Goal: Information Seeking & Learning: Learn about a topic

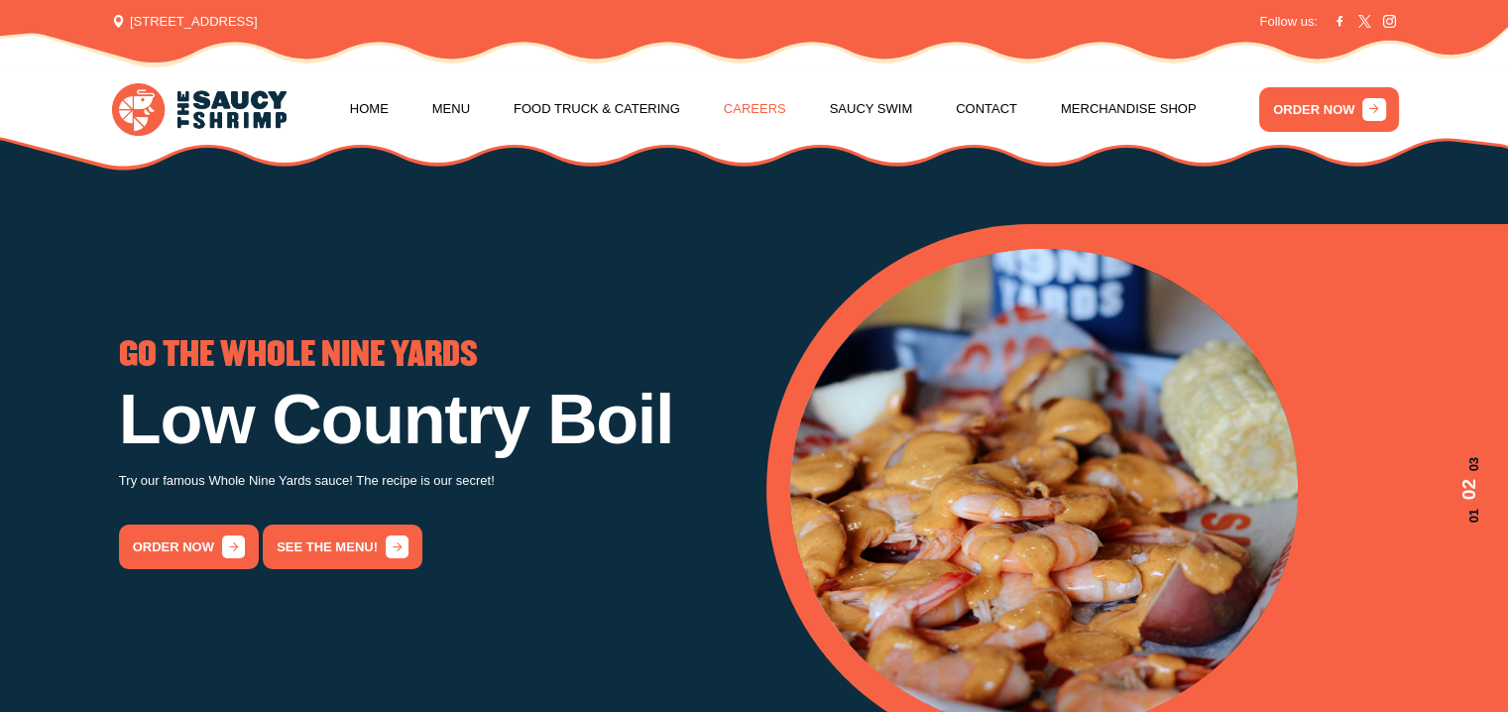
click at [753, 117] on link "Careers" at bounding box center [755, 108] width 62 height 75
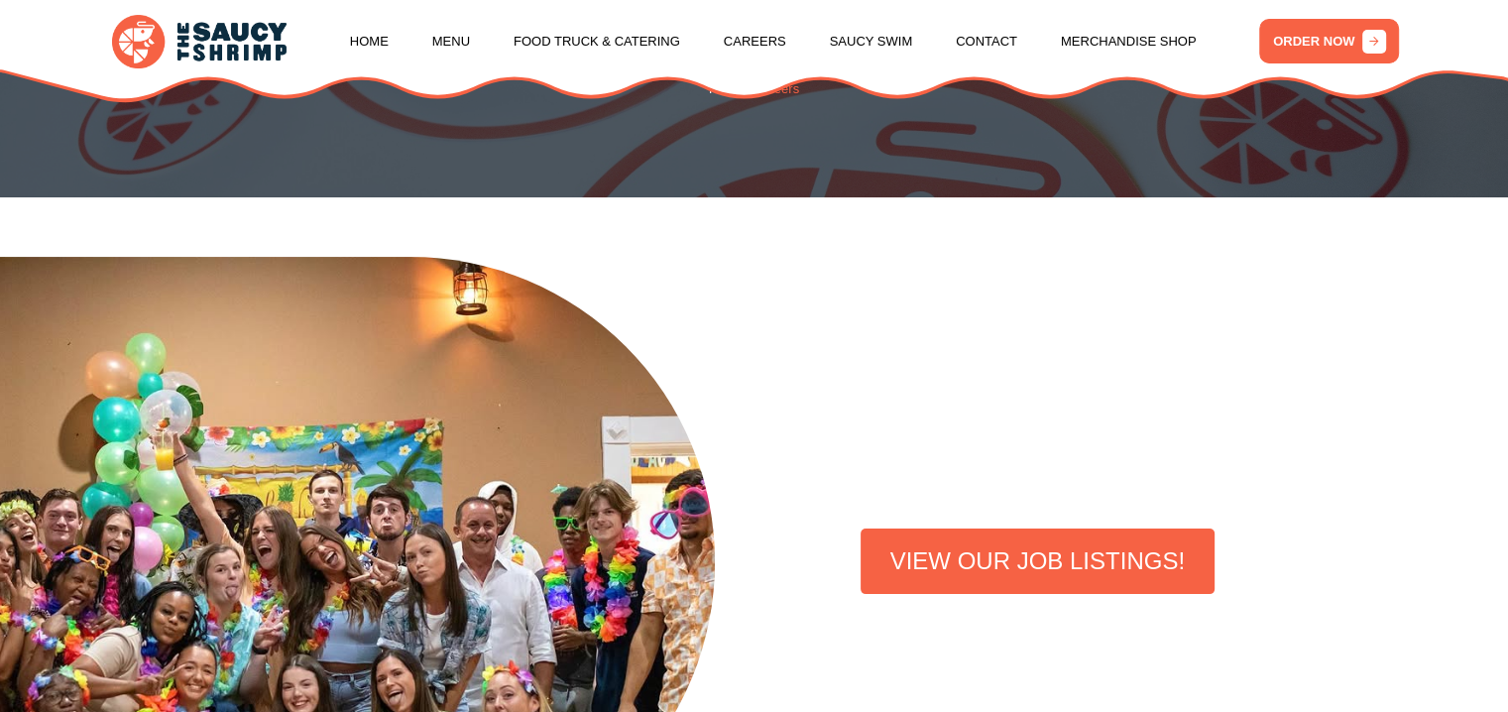
scroll to position [397, 0]
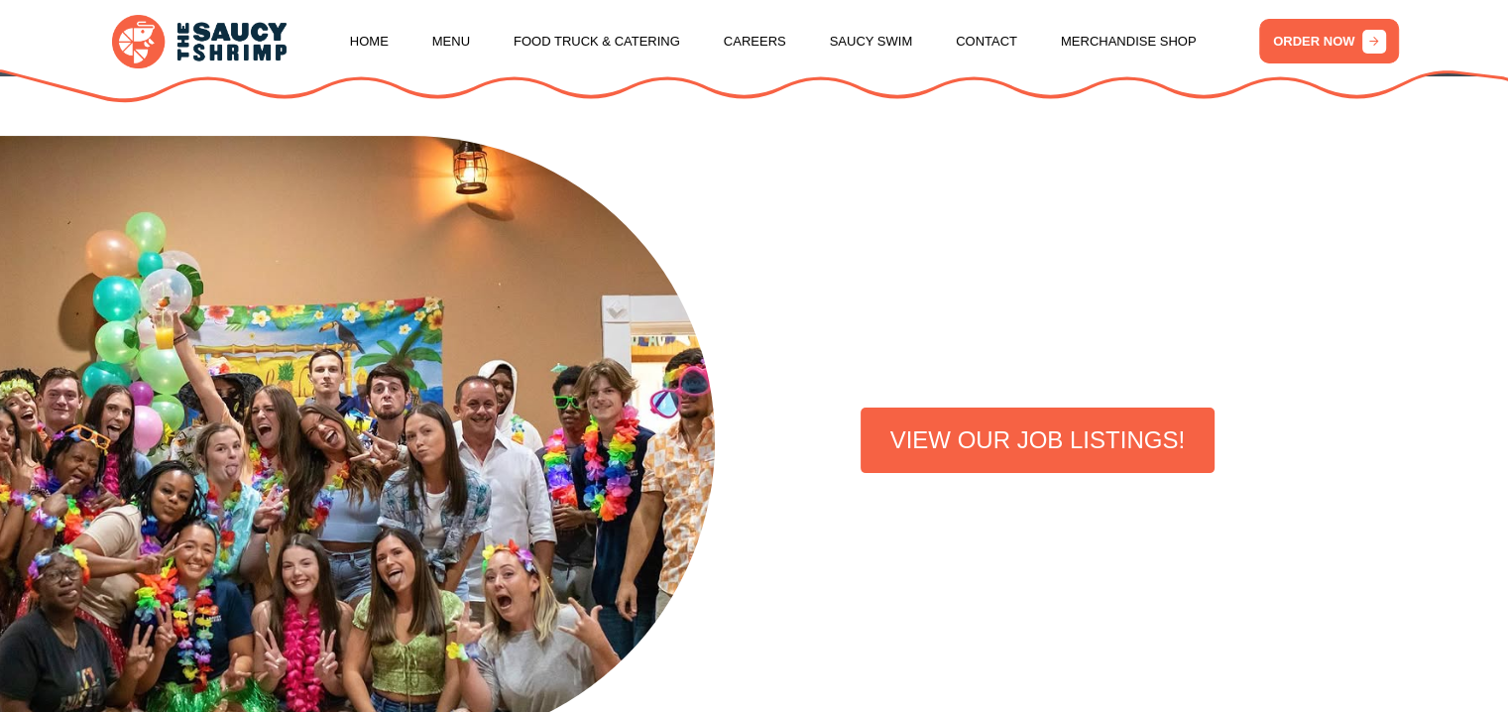
click at [1051, 453] on link "VIEW OUR JOB LISTINGS!" at bounding box center [1038, 439] width 354 height 65
click at [470, 44] on link "Menu" at bounding box center [451, 41] width 38 height 75
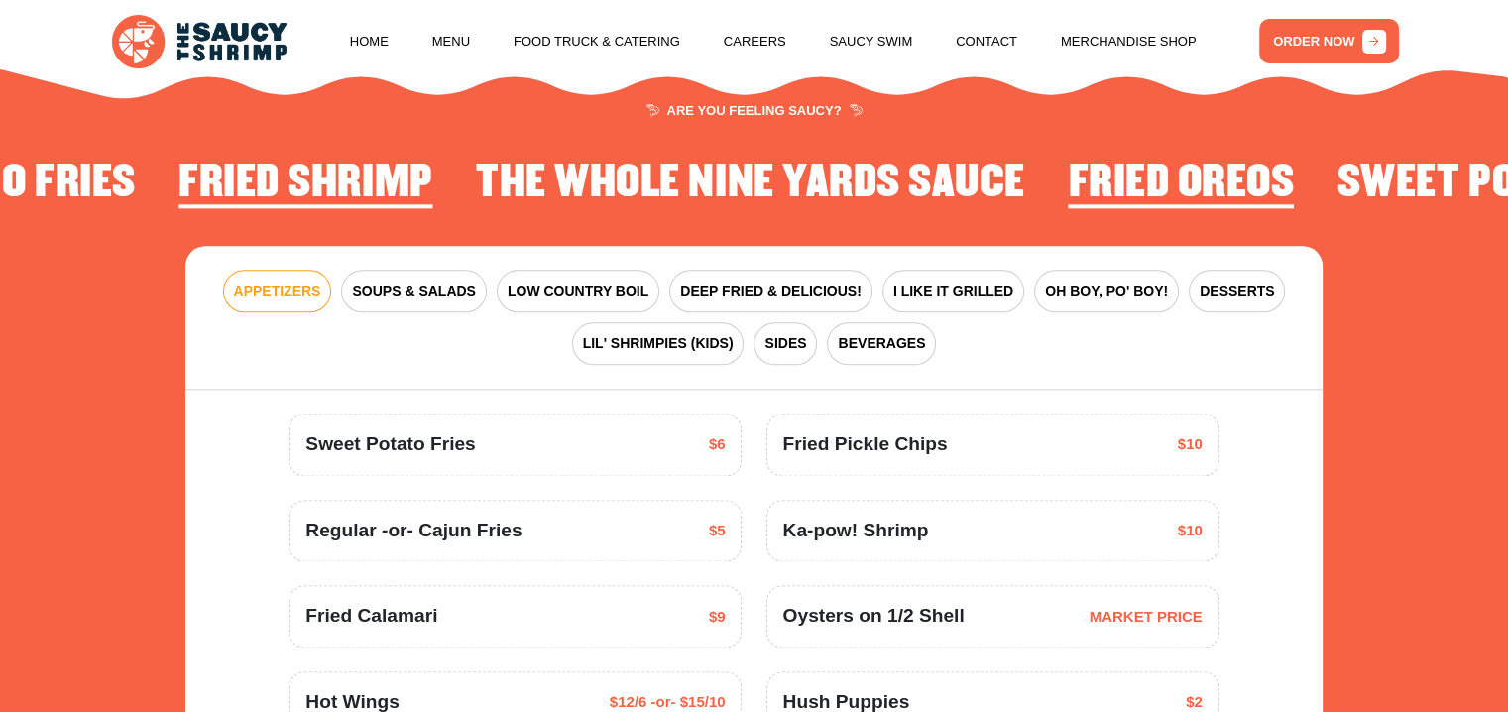
scroll to position [2312, 0]
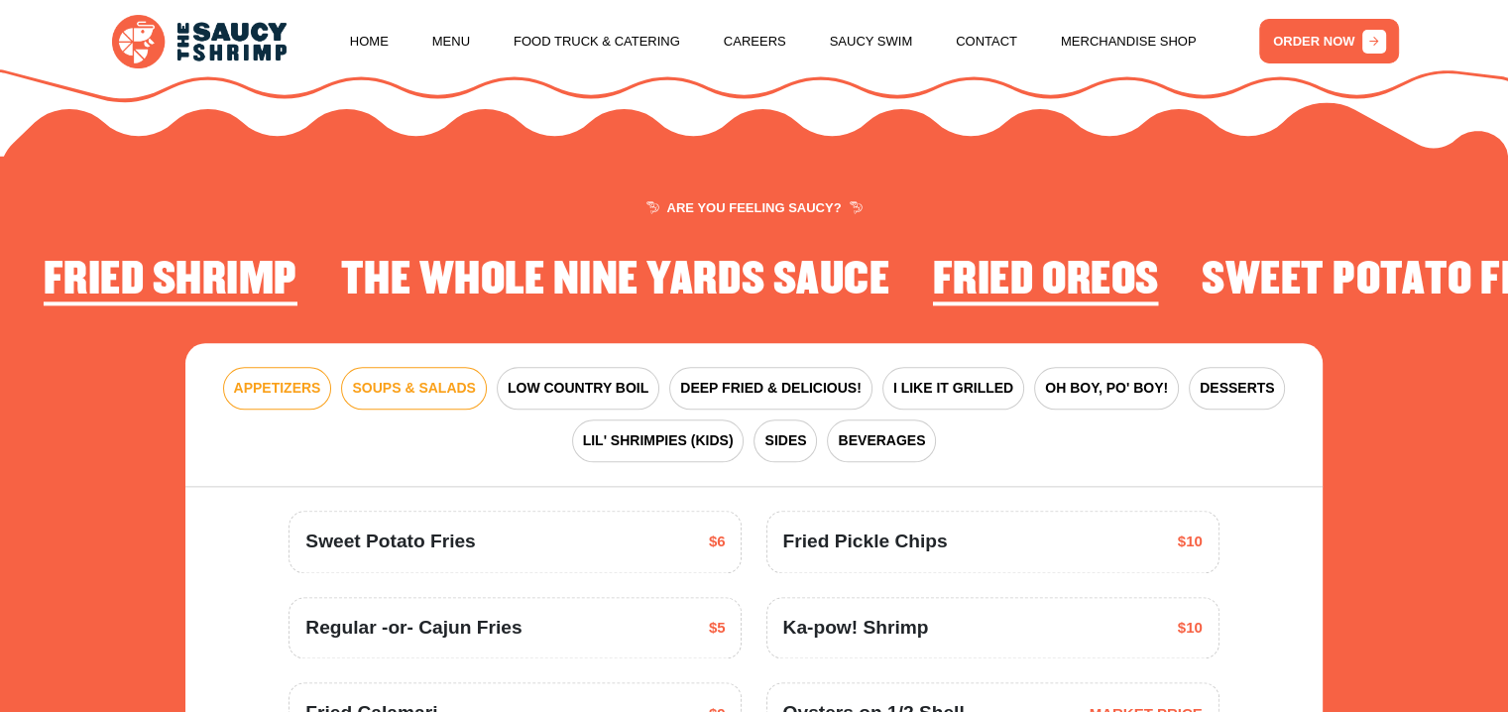
click at [465, 386] on span "SOUPS & SALADS" at bounding box center [413, 388] width 123 height 21
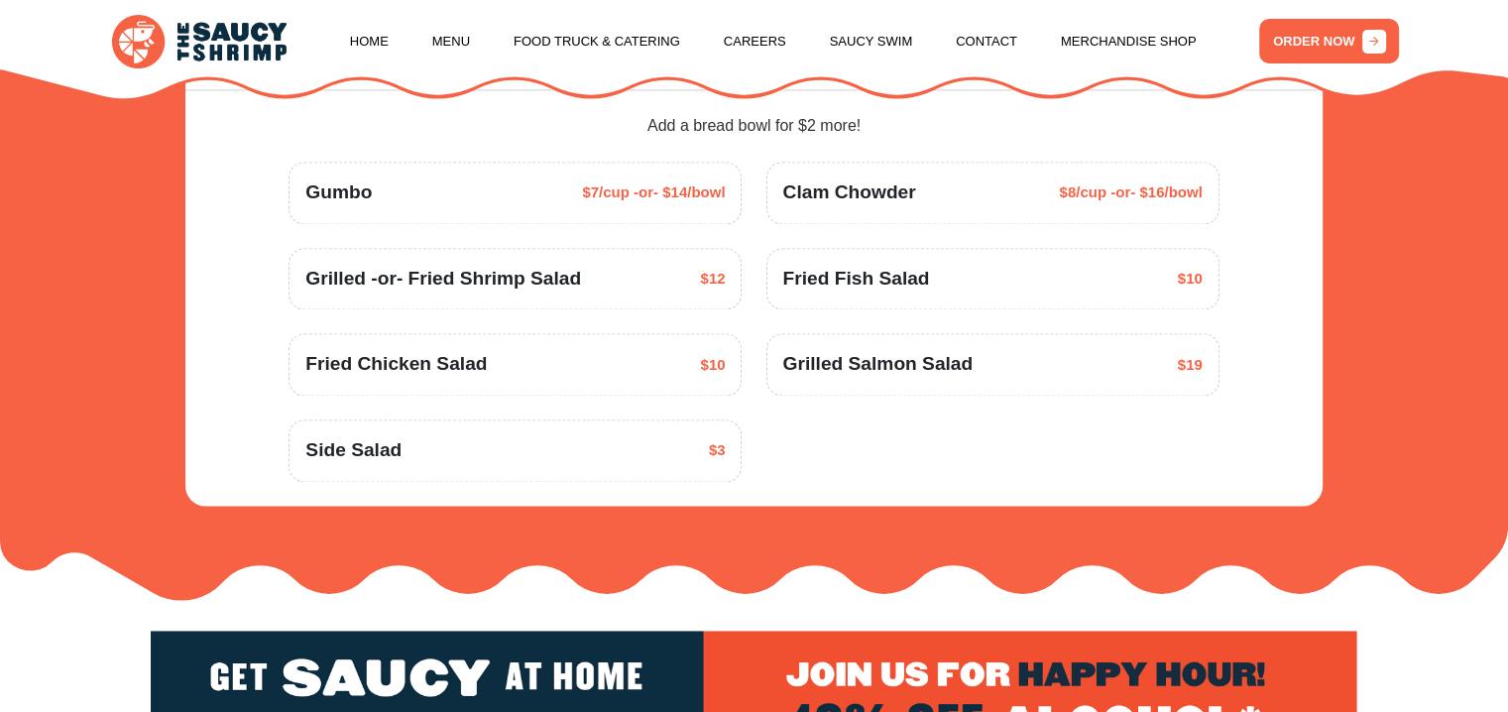
scroll to position [2411, 0]
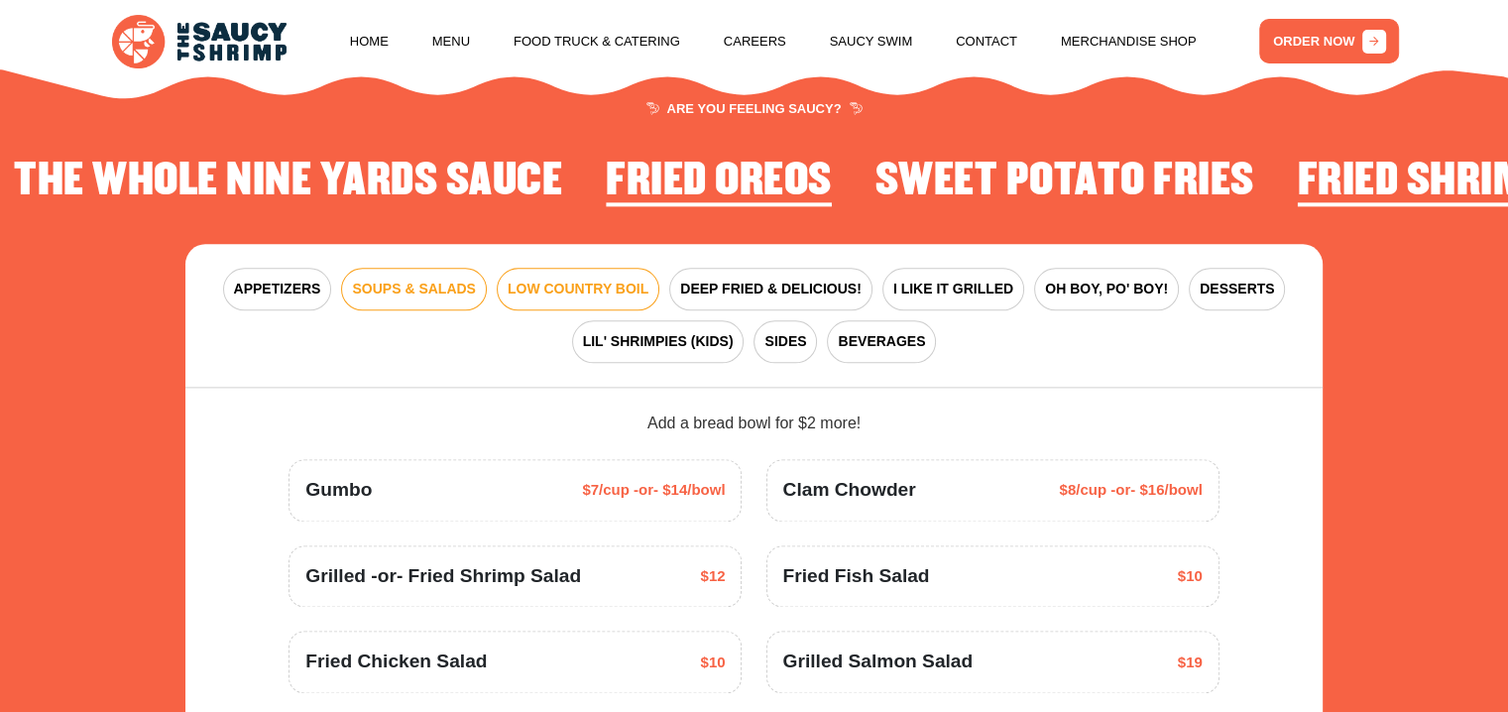
click at [598, 287] on span "LOW COUNTRY BOIL" at bounding box center [578, 289] width 141 height 21
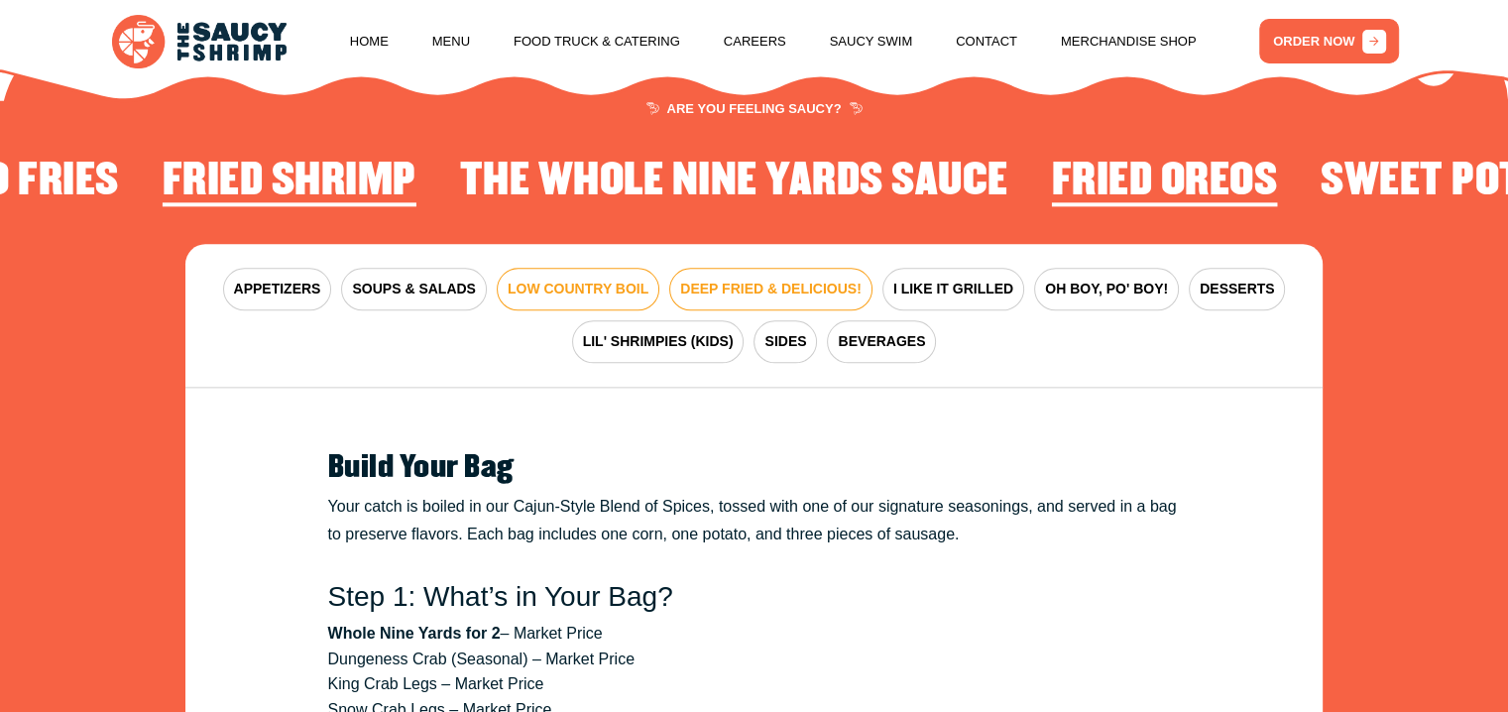
click at [773, 292] on span "DEEP FRIED & DELICIOUS!" at bounding box center [770, 289] width 181 height 21
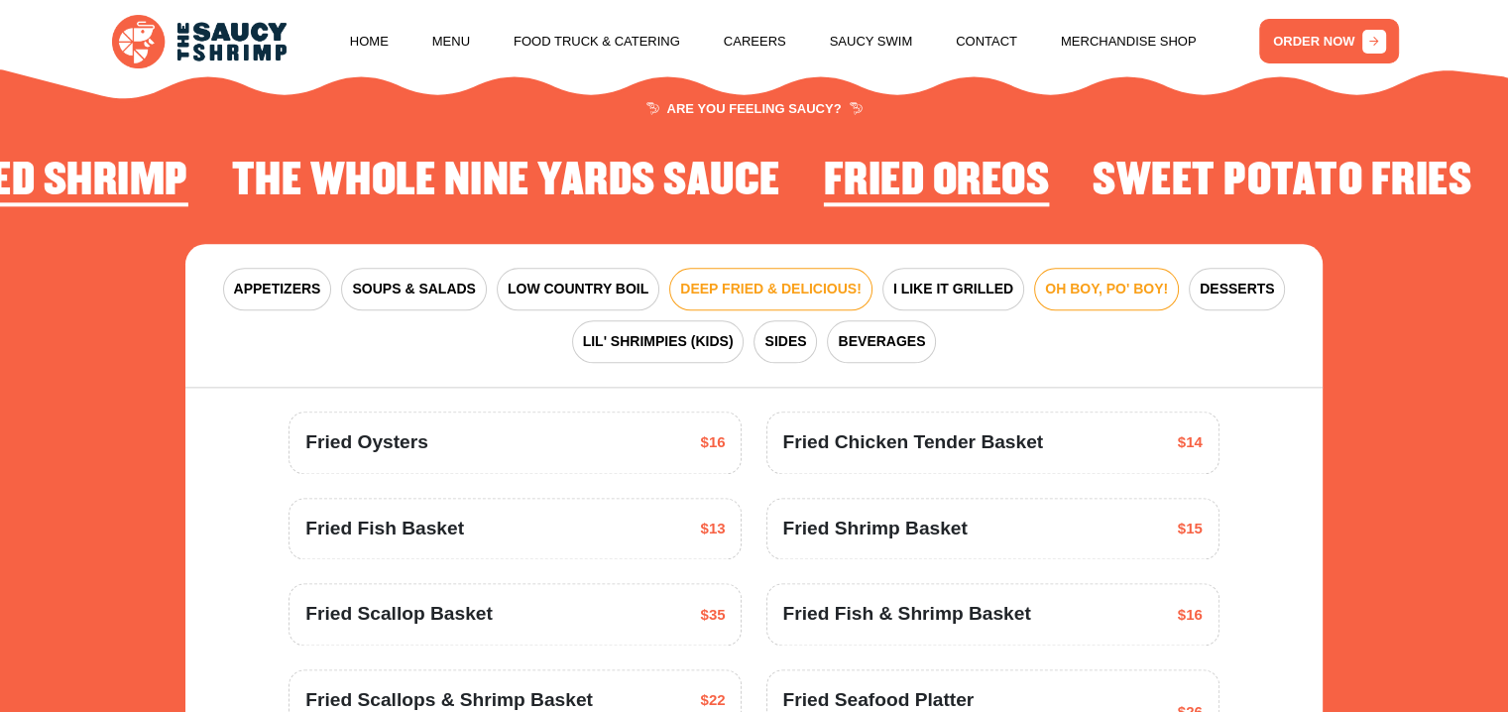
click at [1078, 301] on button "OH BOY, PO' BOY!" at bounding box center [1106, 289] width 145 height 43
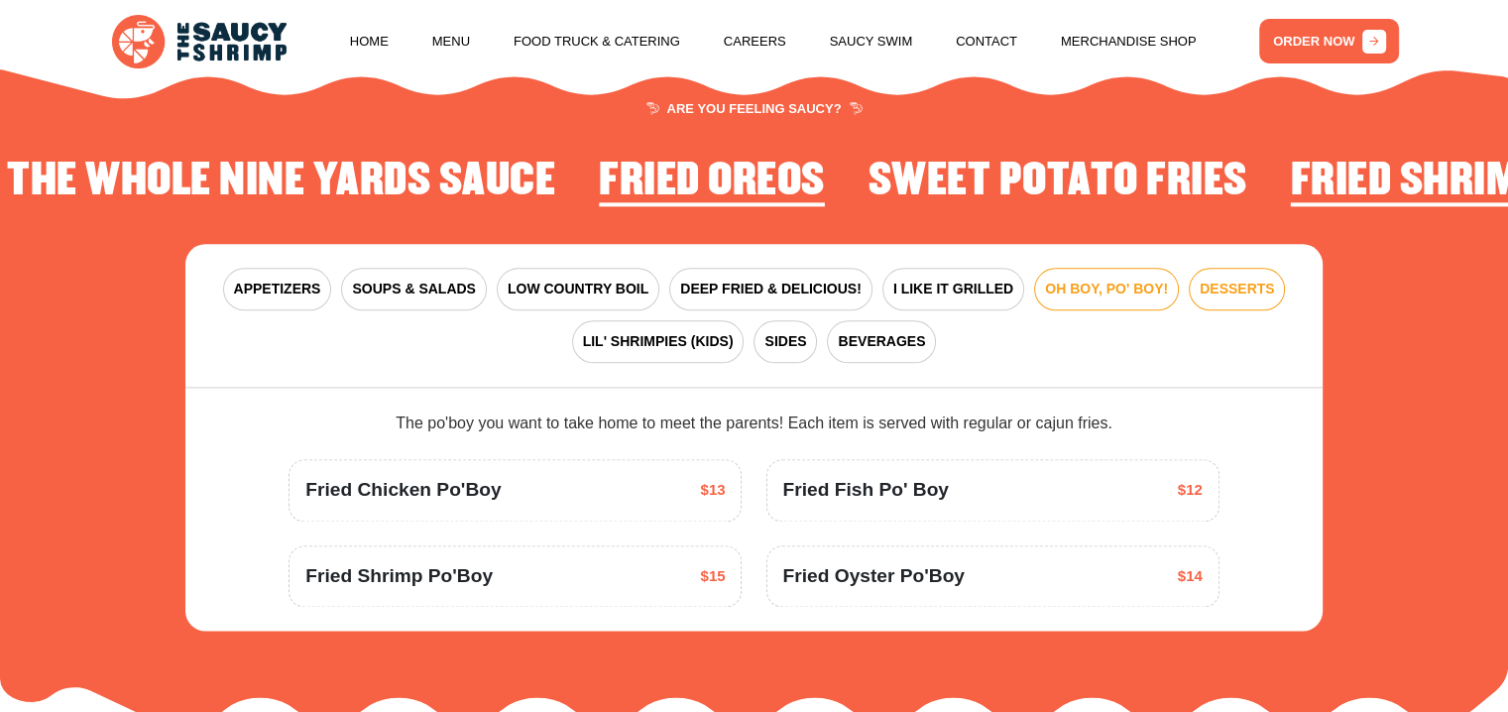
click at [1200, 291] on span "DESSERTS" at bounding box center [1237, 289] width 74 height 21
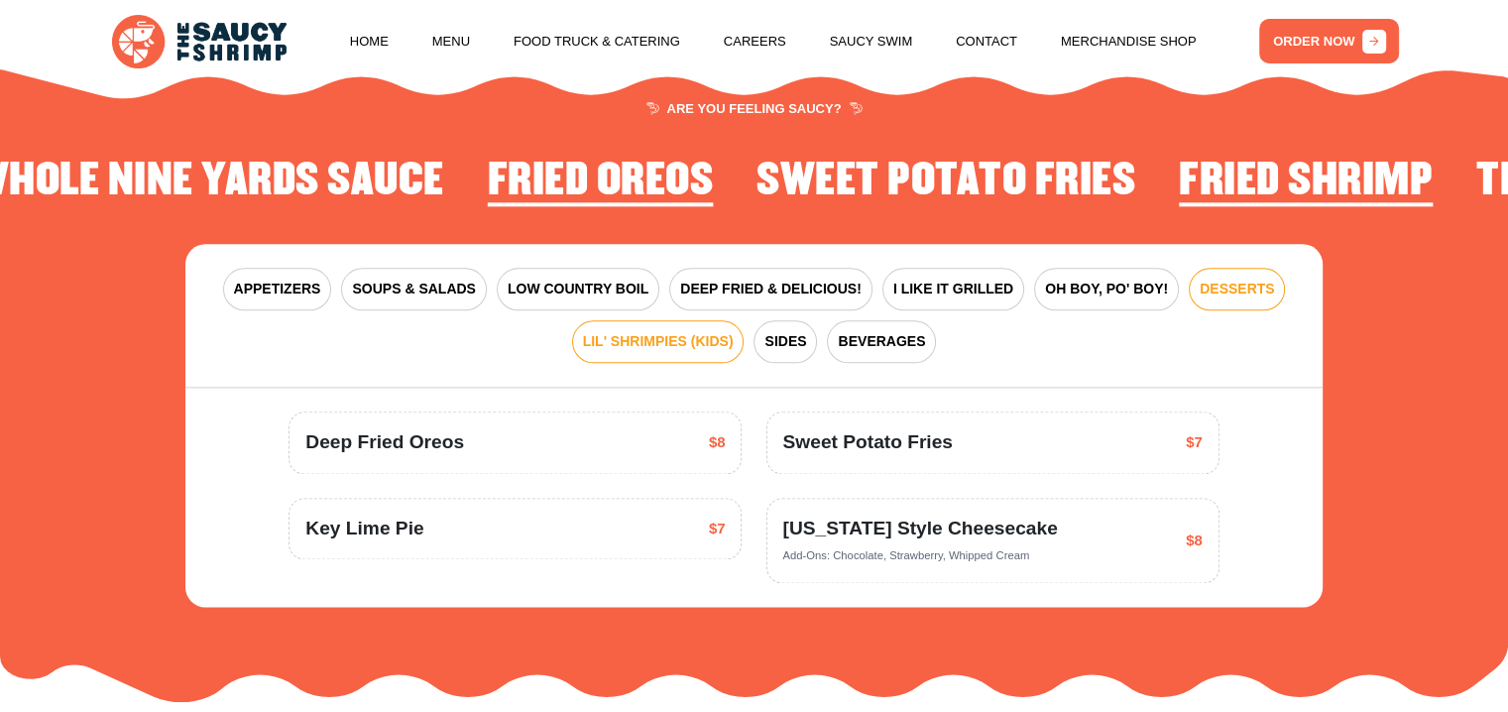
click at [659, 349] on span "LIL' SHRIMPIES (KIDS)" at bounding box center [658, 341] width 151 height 21
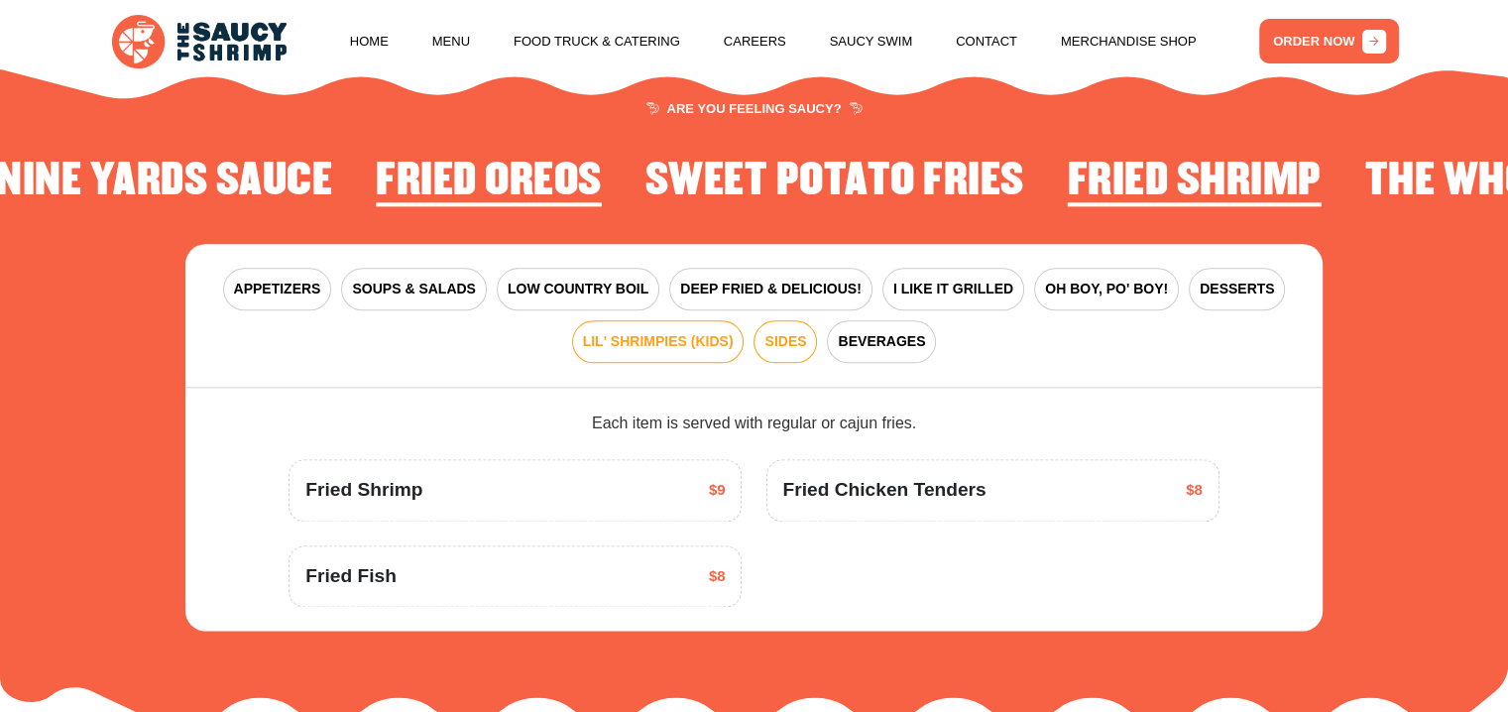
click at [771, 350] on span "SIDES" at bounding box center [785, 341] width 42 height 21
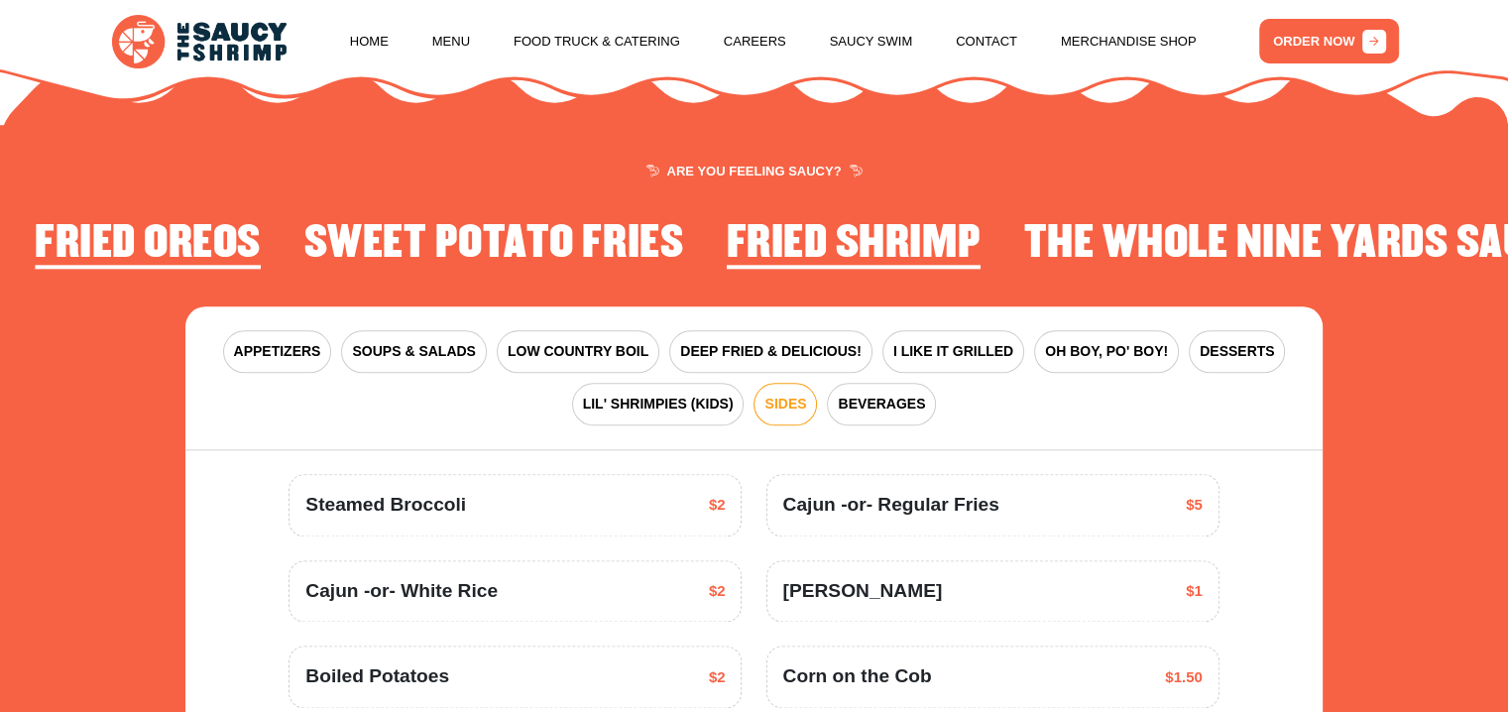
scroll to position [2312, 0]
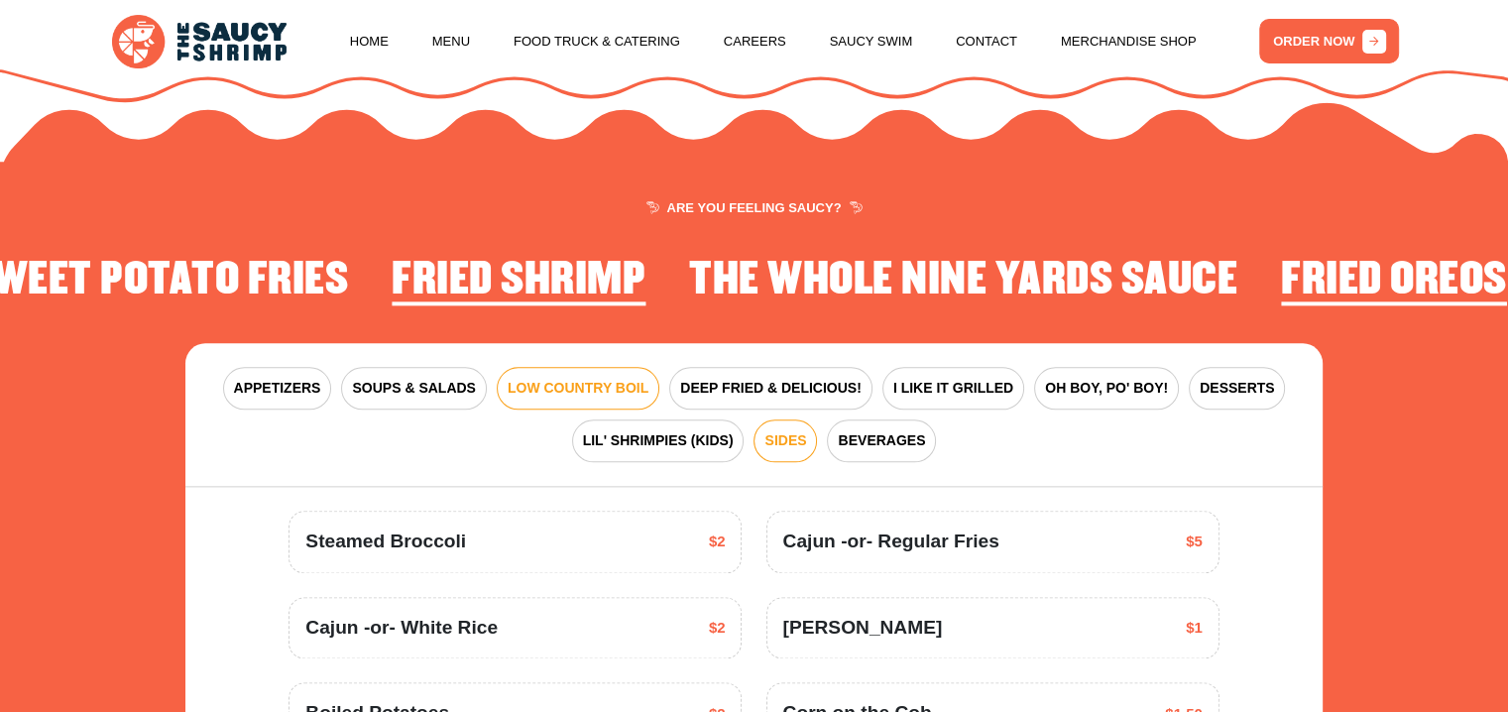
click at [623, 392] on span "LOW COUNTRY BOIL" at bounding box center [578, 388] width 141 height 21
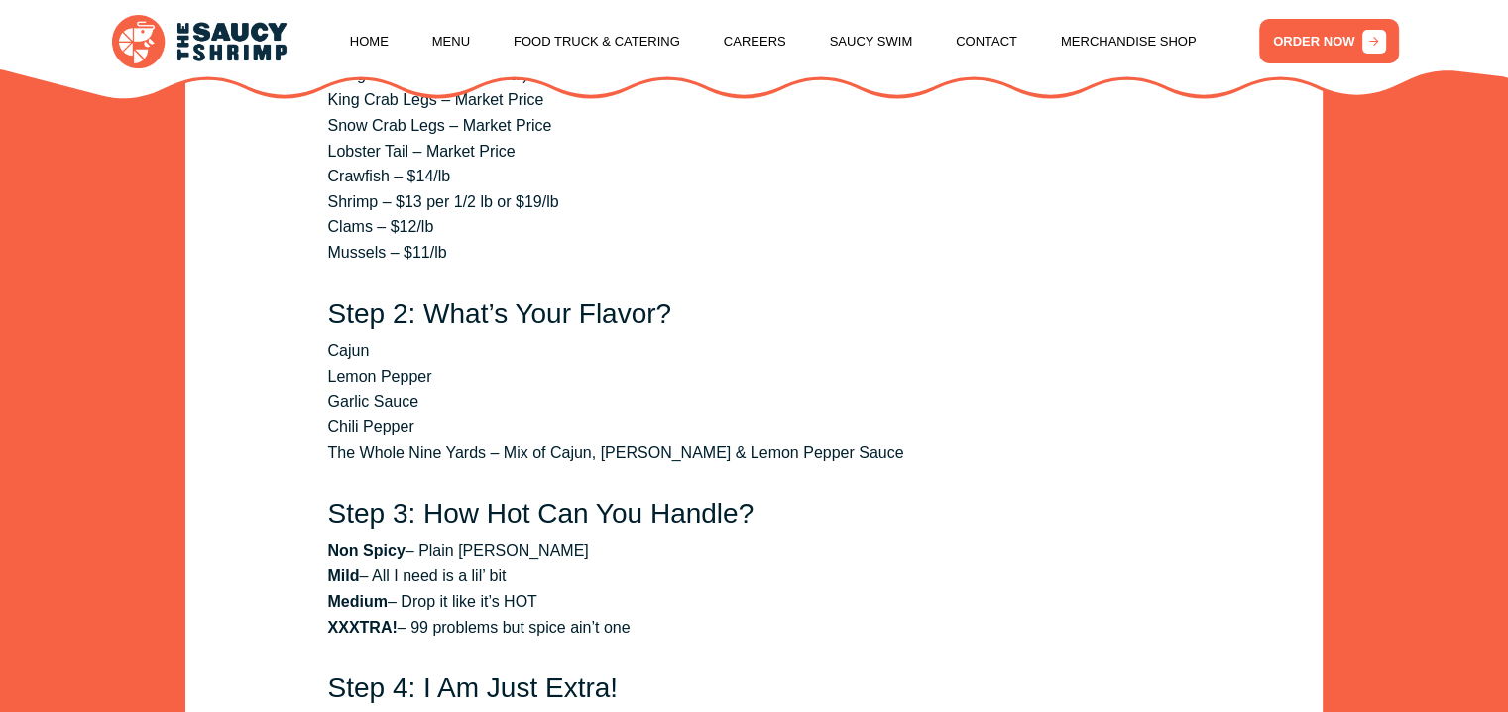
scroll to position [3006, 0]
